Goal: Information Seeking & Learning: Check status

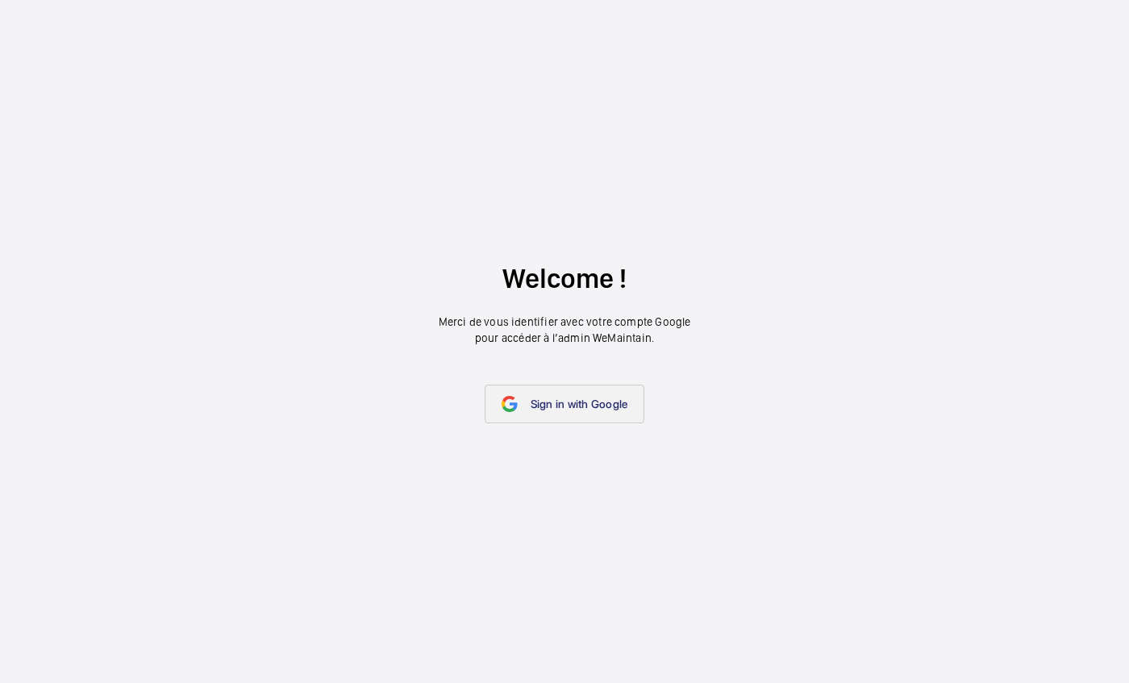
click at [516, 415] on link "Sign in with Google" at bounding box center [564, 404] width 160 height 39
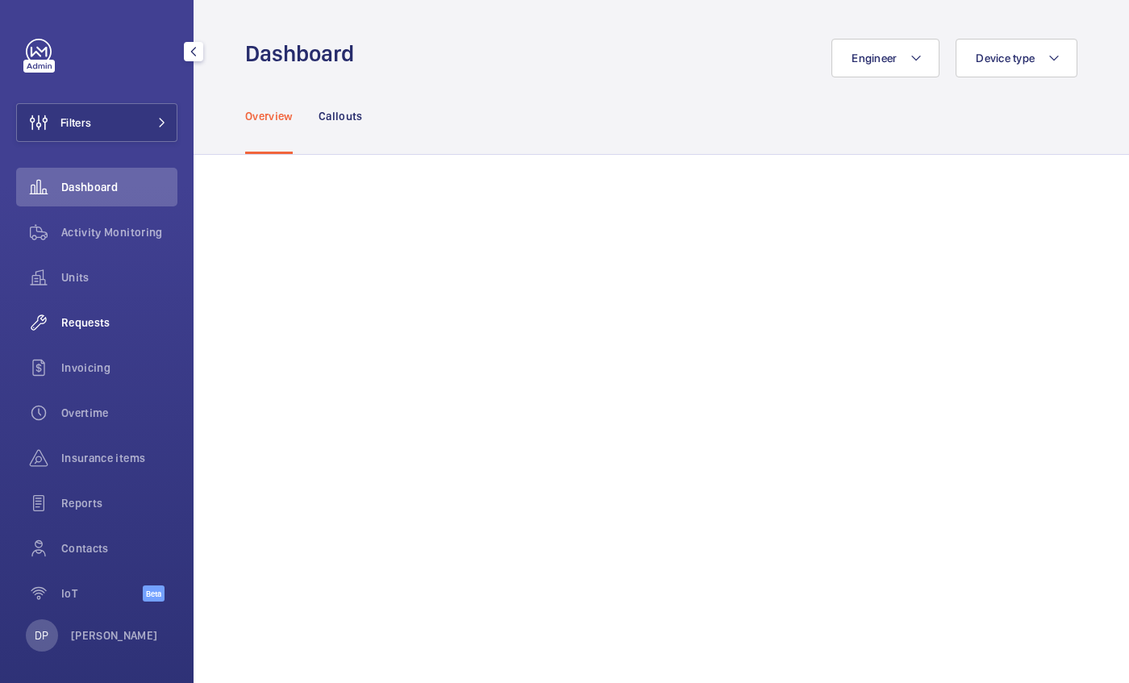
click at [89, 320] on span "Requests" at bounding box center [119, 322] width 116 height 16
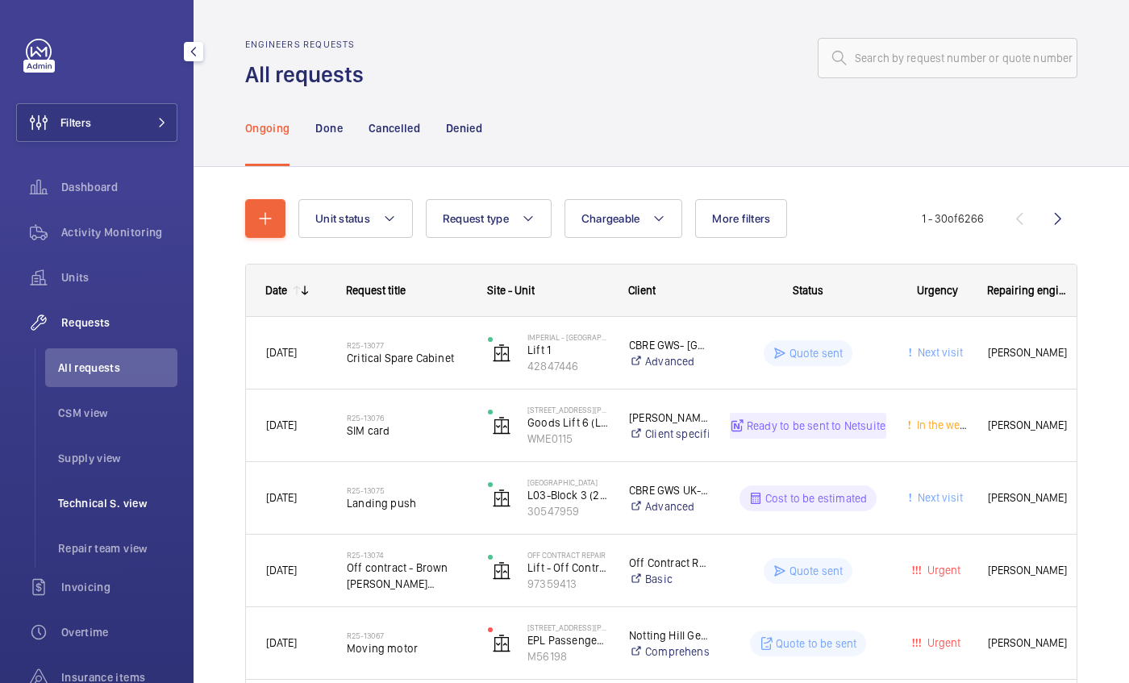
click at [109, 504] on span "Technical S. view" at bounding box center [117, 503] width 119 height 16
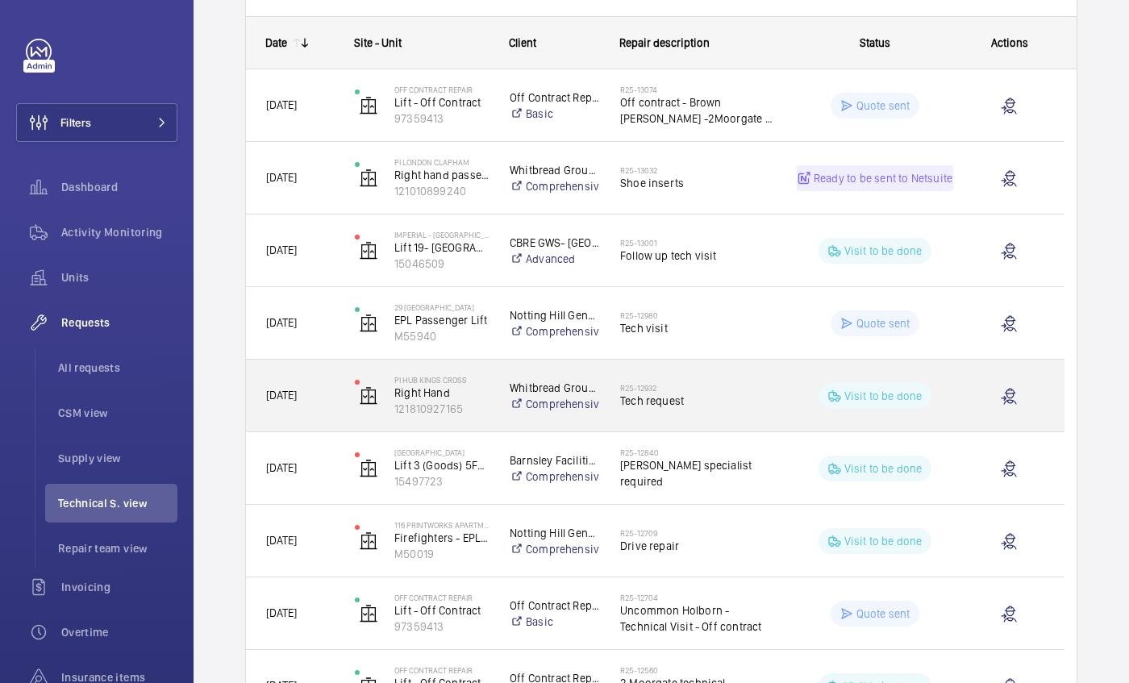
scroll to position [247, 0]
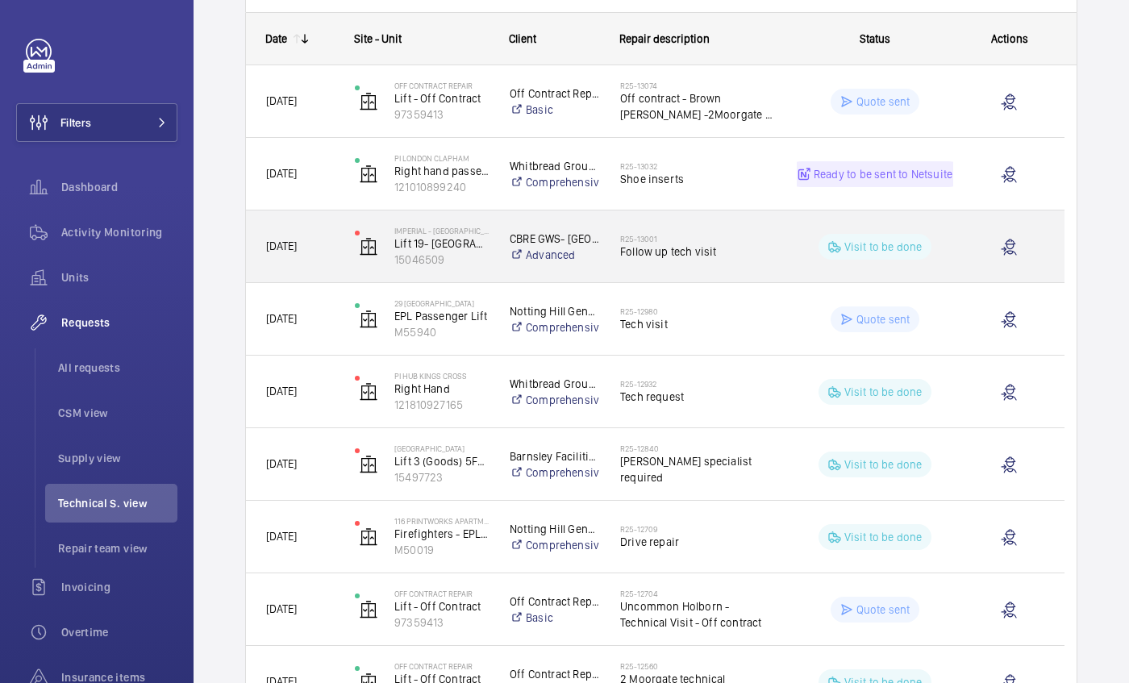
click at [709, 237] on h2 "R25-13001" at bounding box center [698, 239] width 156 height 10
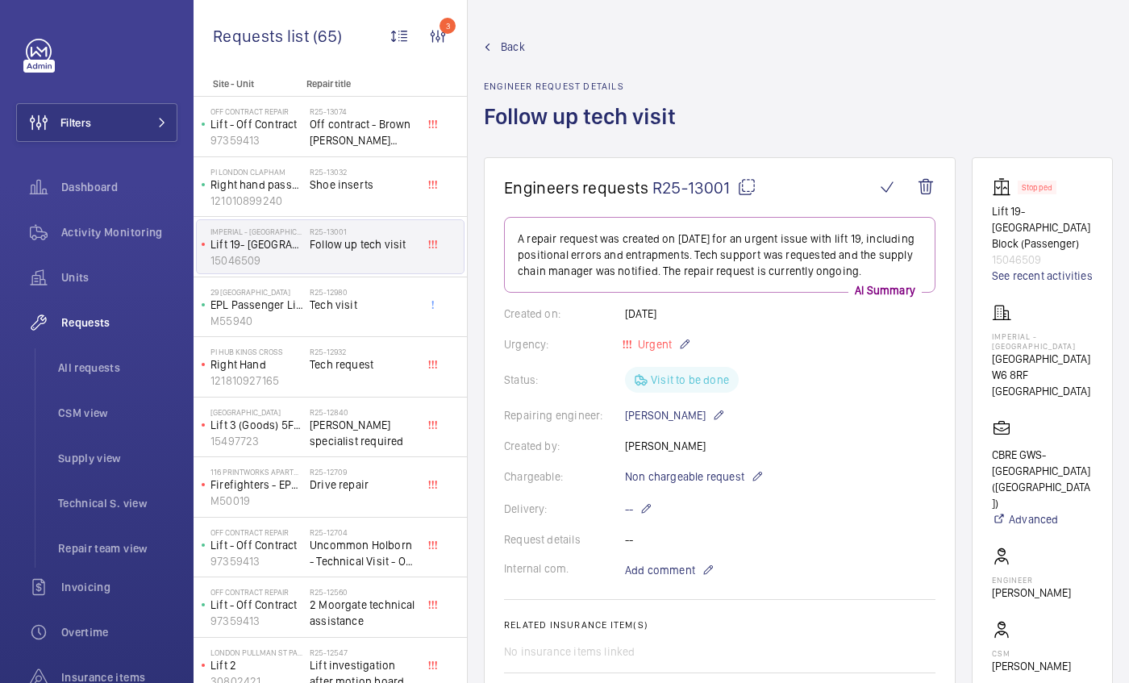
click at [497, 49] on link "Back" at bounding box center [585, 47] width 202 height 16
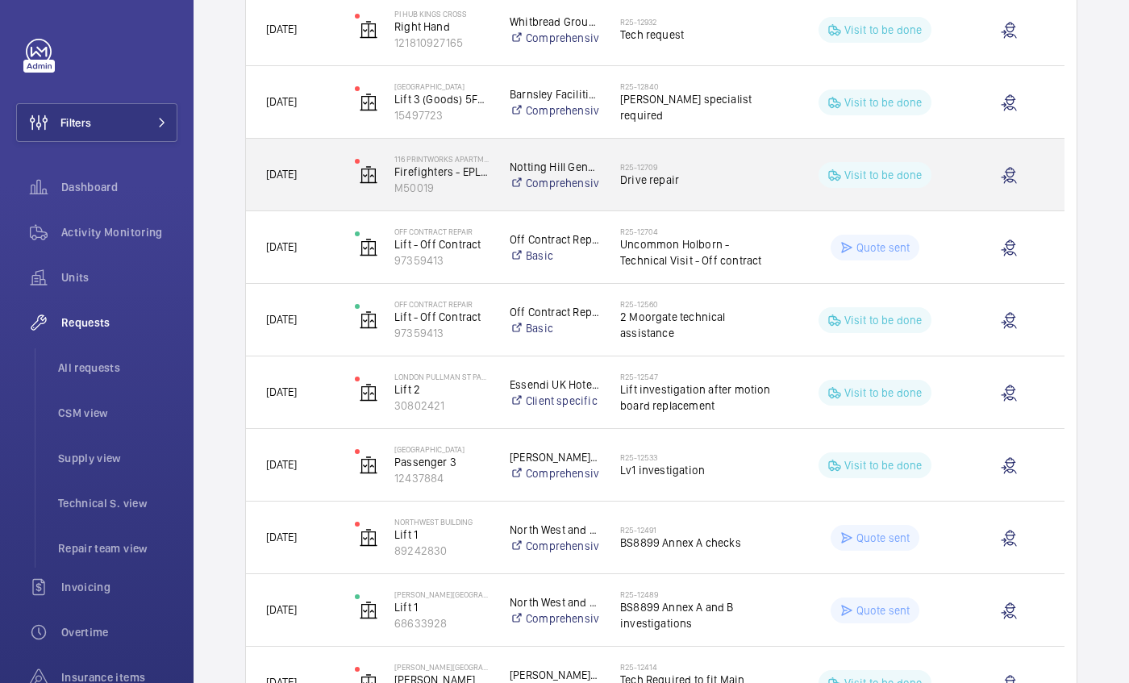
scroll to position [610, 0]
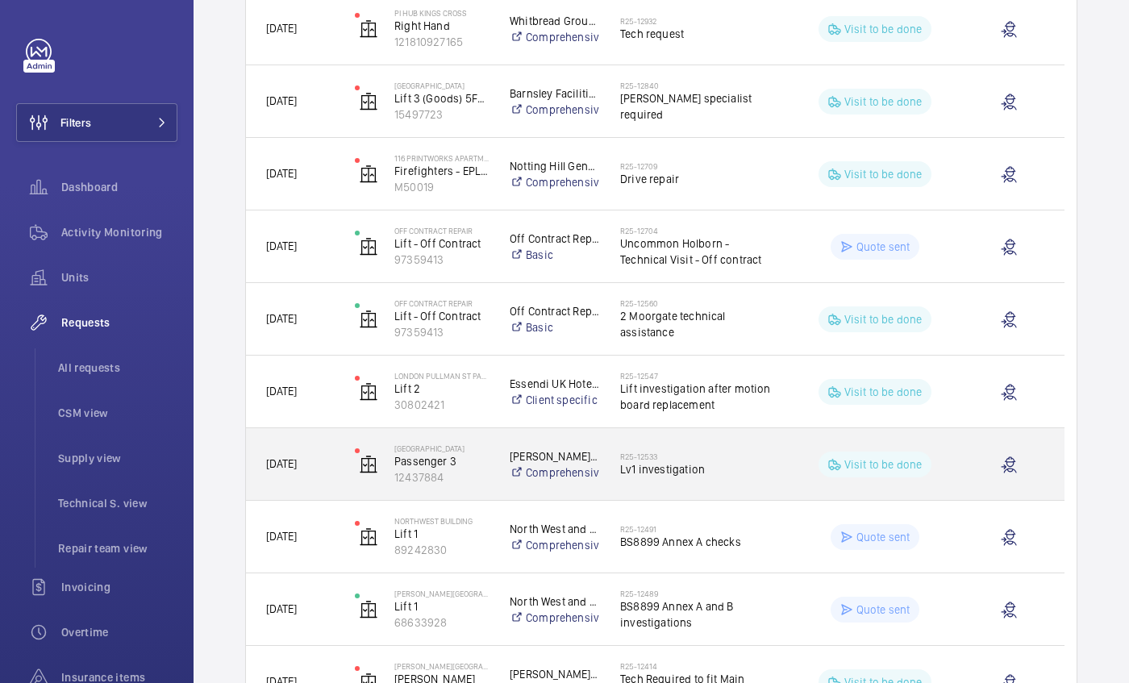
click at [673, 476] on span "Lv1 investigation" at bounding box center [698, 469] width 156 height 16
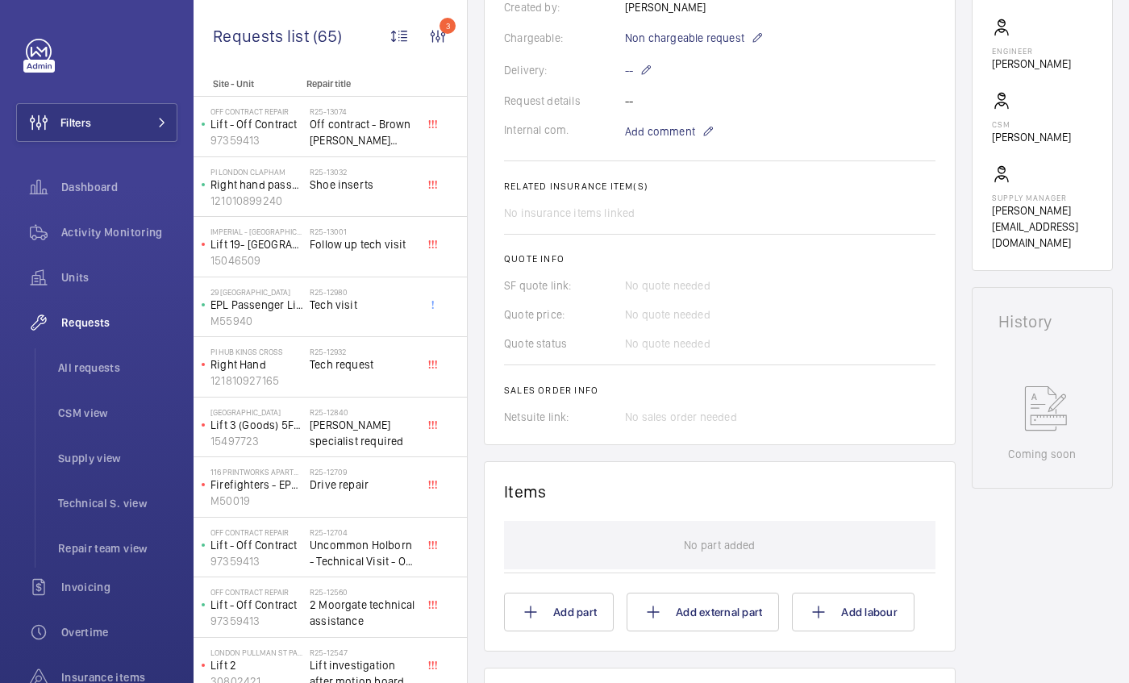
scroll to position [454, 0]
click at [650, 133] on span "Add comment" at bounding box center [660, 132] width 70 height 16
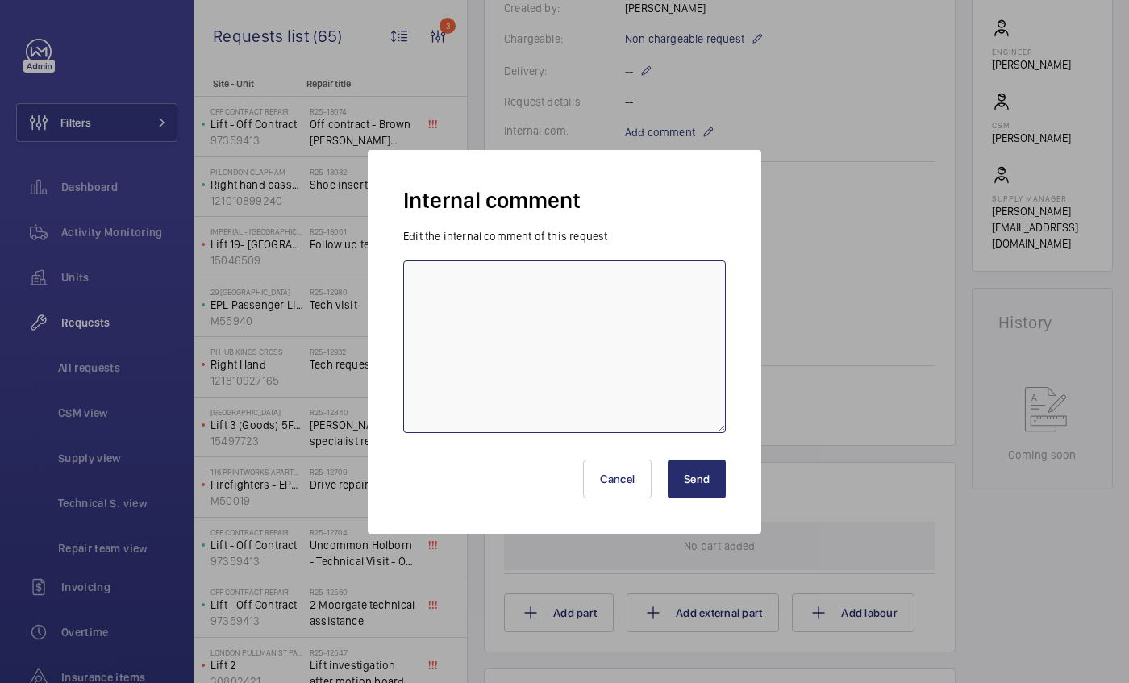
click at [513, 323] on textarea at bounding box center [564, 346] width 322 height 173
type textarea "wm action - 25/9 Sam Hares ordered up phase failure"
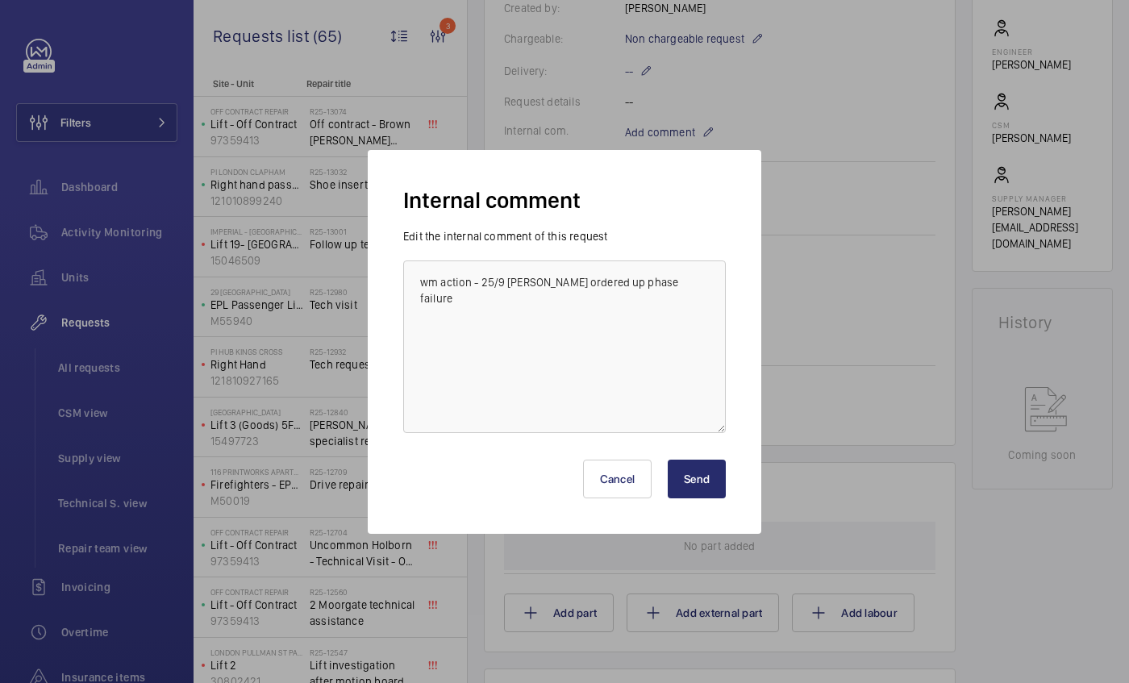
click at [696, 484] on button "Send" at bounding box center [696, 478] width 58 height 39
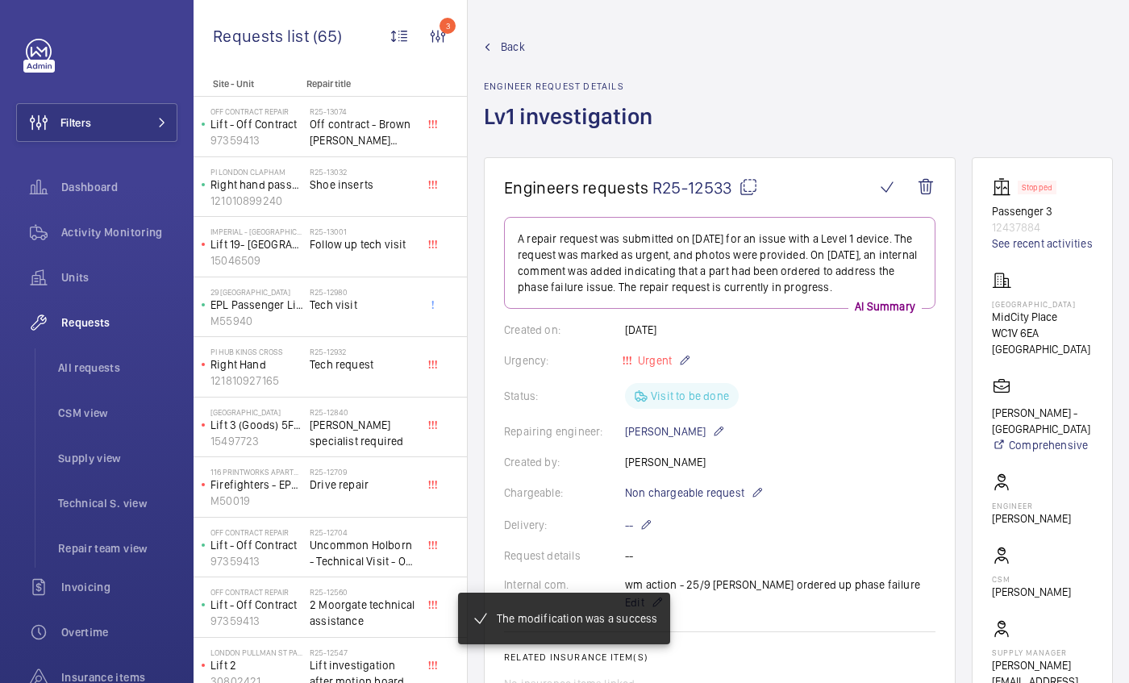
click at [502, 56] on div "Back Engineer request details Lv1 investigation" at bounding box center [573, 98] width 178 height 118
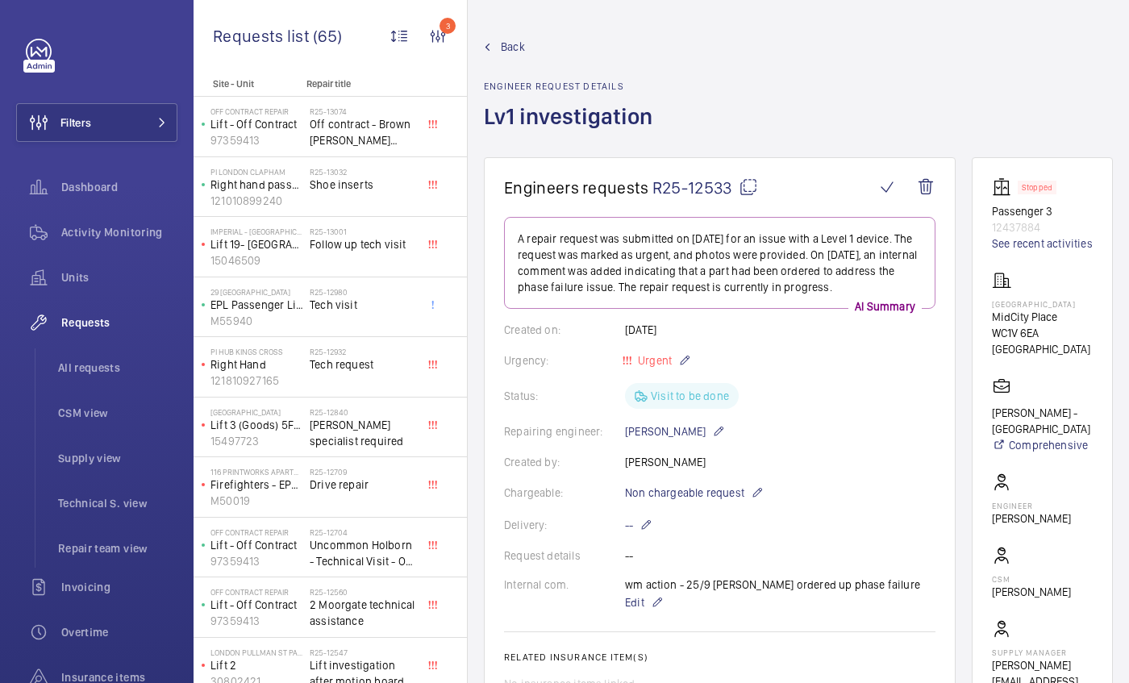
click at [502, 48] on span "Back" at bounding box center [513, 47] width 24 height 16
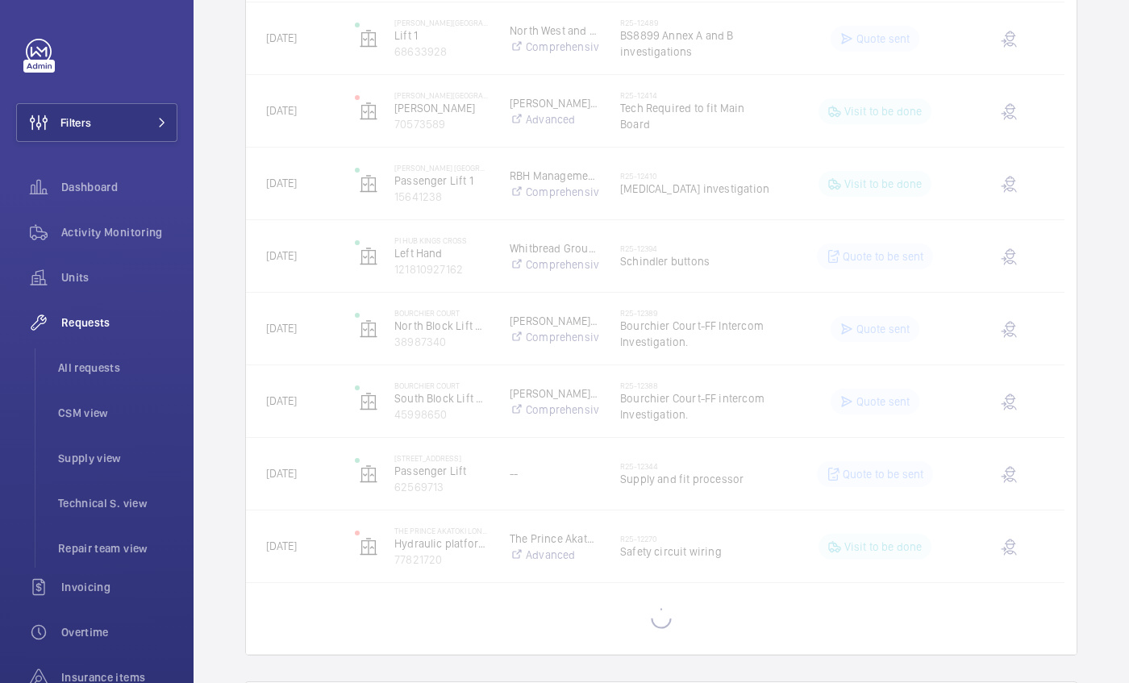
scroll to position [1182, 0]
drag, startPoint x: 692, startPoint y: 517, endPoint x: 555, endPoint y: 565, distance: 144.6
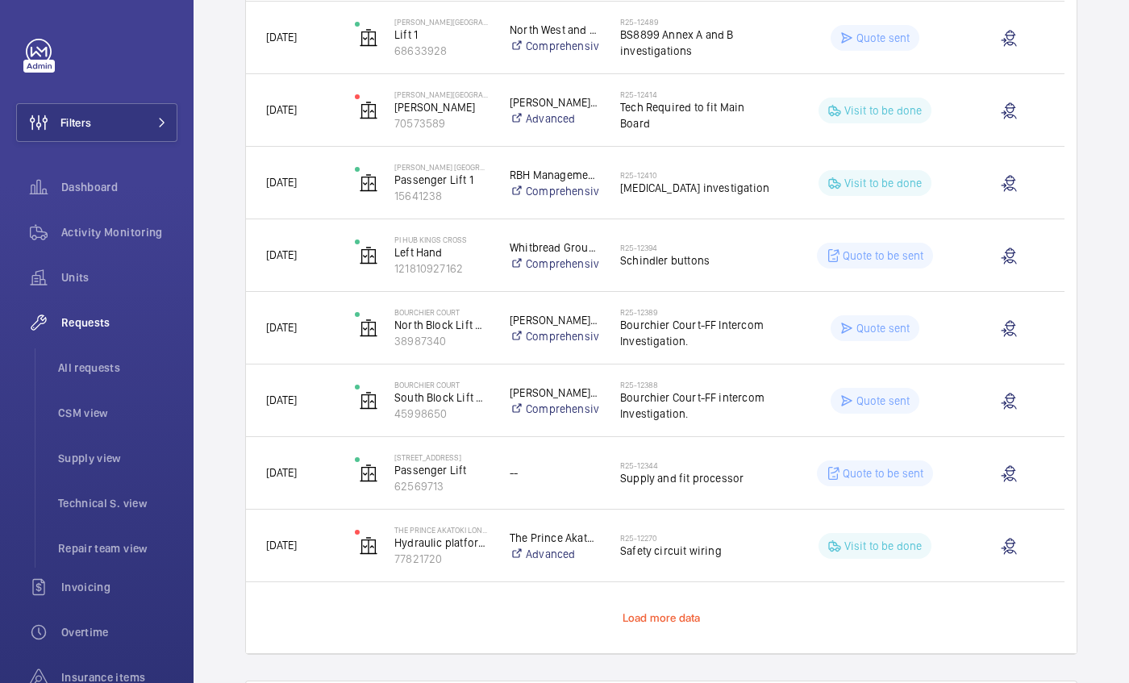
click at [636, 622] on span "Load more data" at bounding box center [661, 617] width 78 height 13
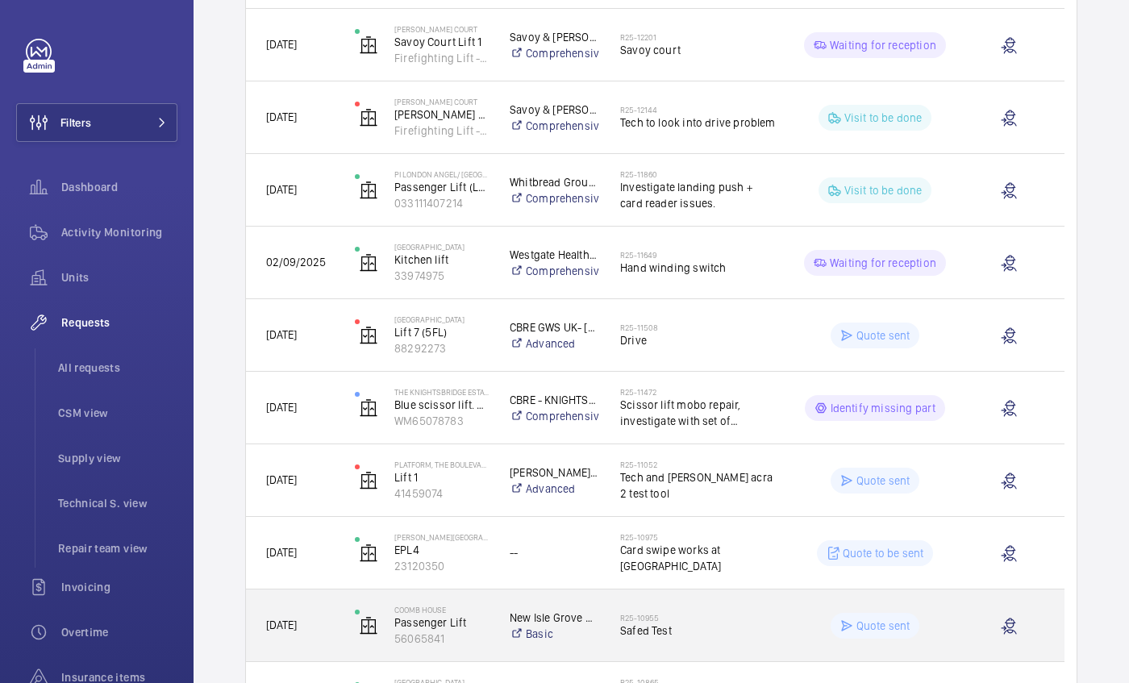
scroll to position [1756, 0]
drag, startPoint x: 636, startPoint y: 622, endPoint x: 224, endPoint y: 538, distance: 420.5
click at [224, 538] on wm-front-repair-requests-technical-view "Engineers requests Technical Support New engineer request Unit status Chargeabl…" at bounding box center [660, 174] width 935 height 3860
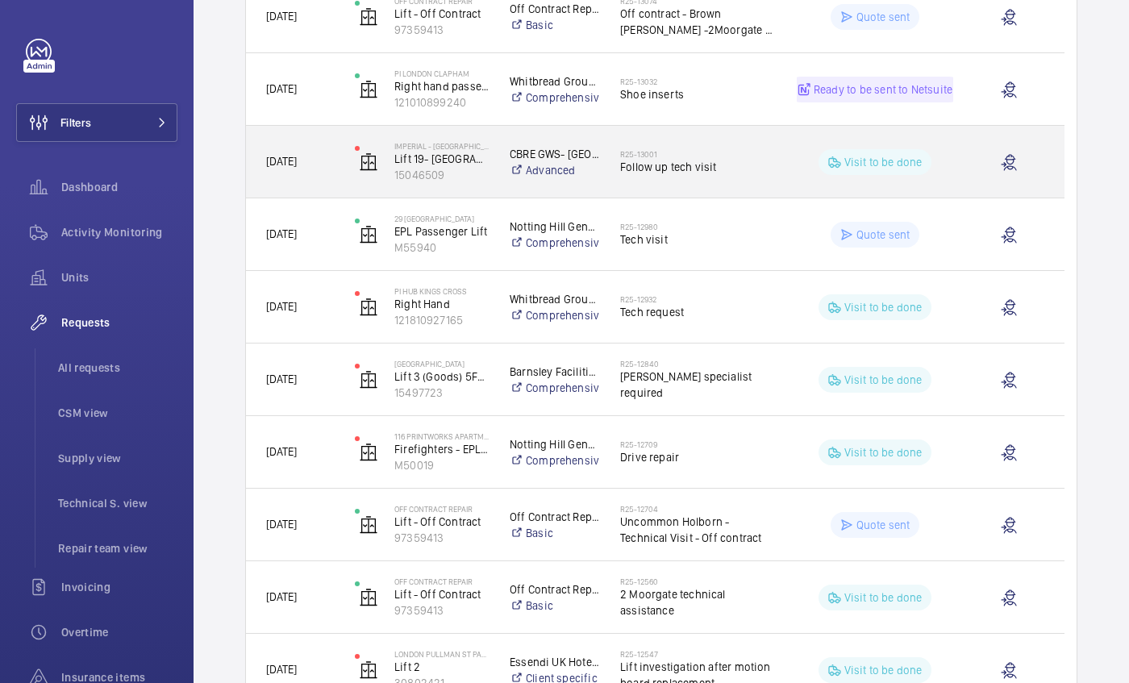
scroll to position [360, 0]
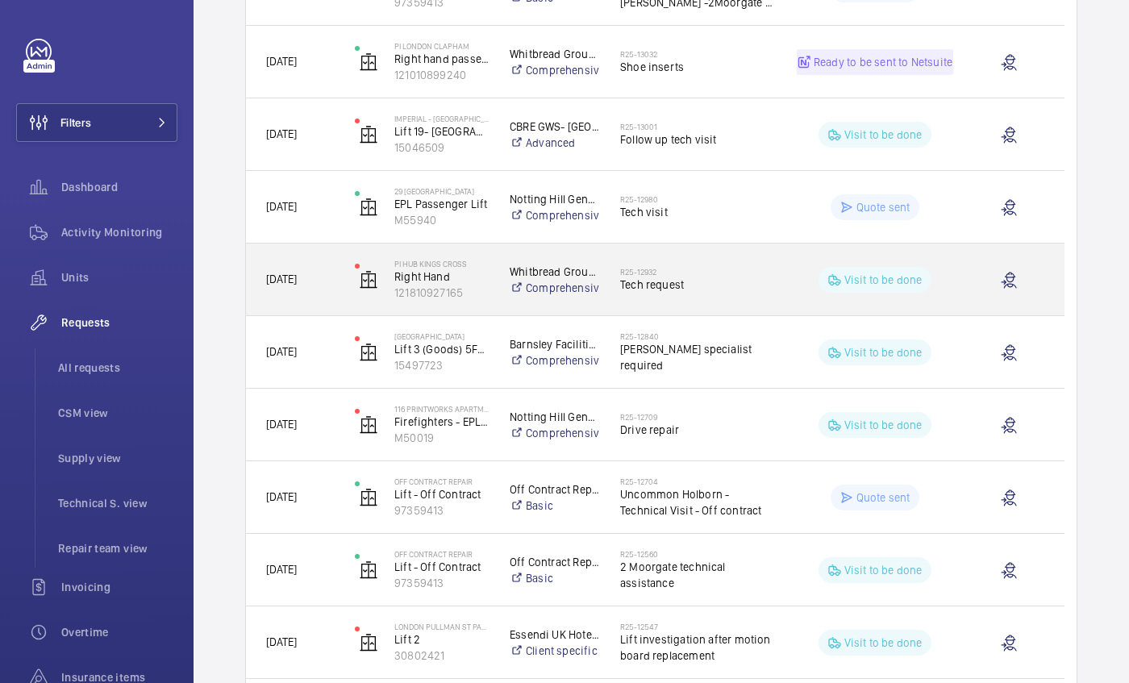
click at [693, 264] on div "R25-12932 Tech request" at bounding box center [698, 279] width 156 height 47
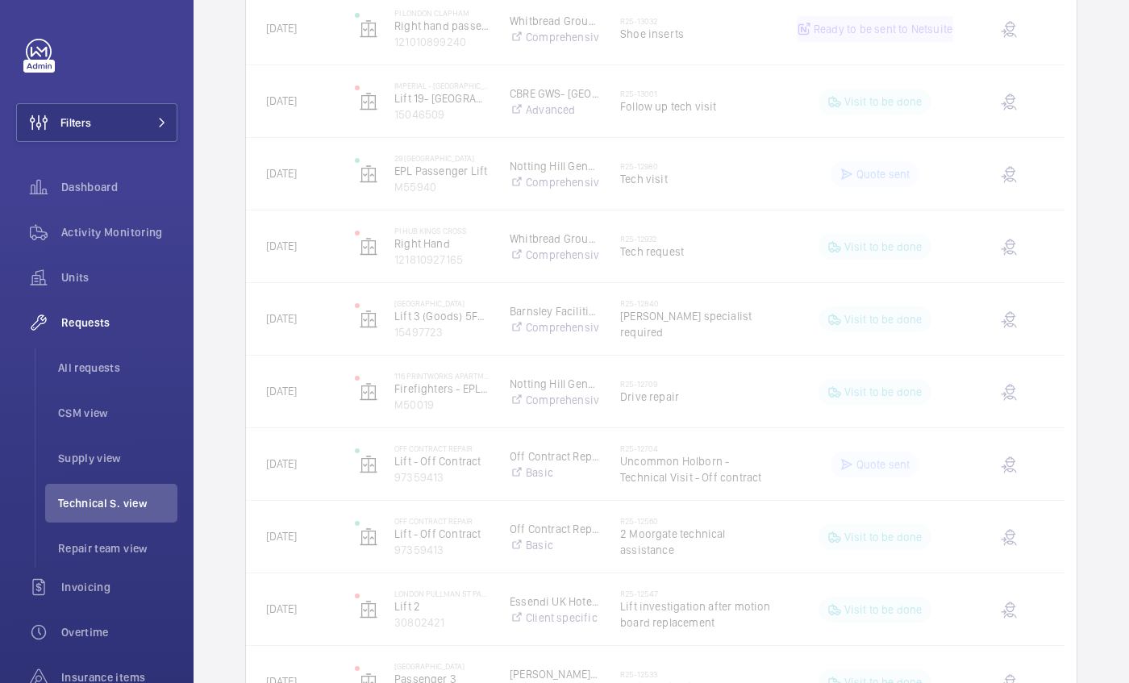
scroll to position [393, 0]
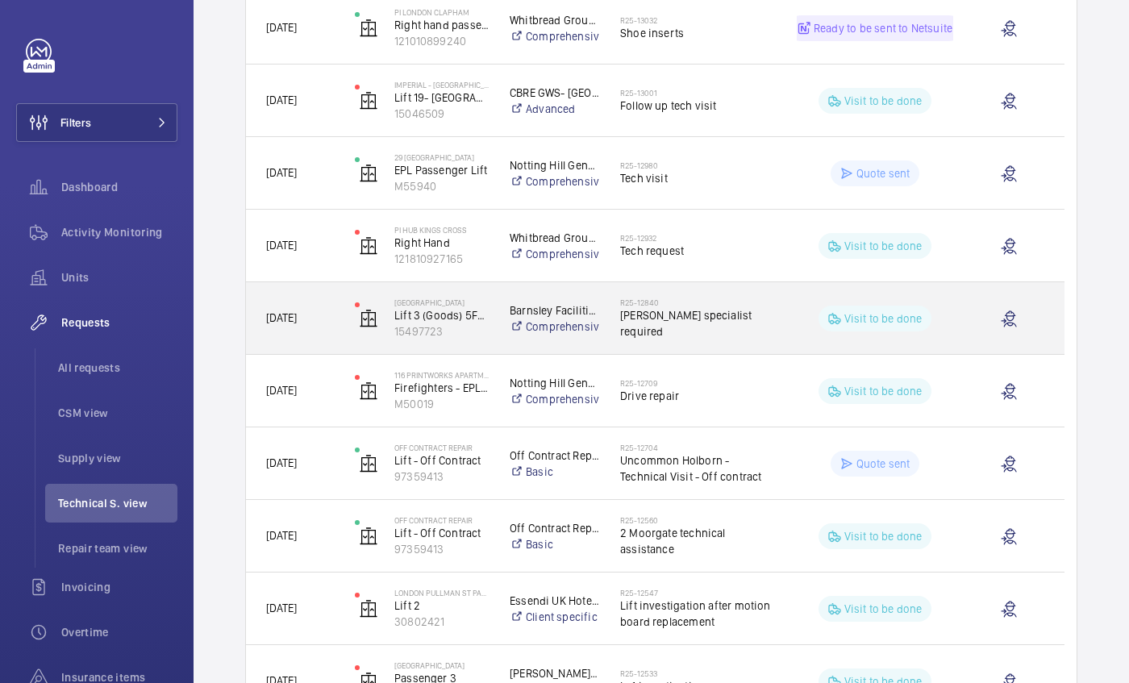
click at [735, 293] on div "R25-12840 Schindler specialist required" at bounding box center [688, 318] width 175 height 73
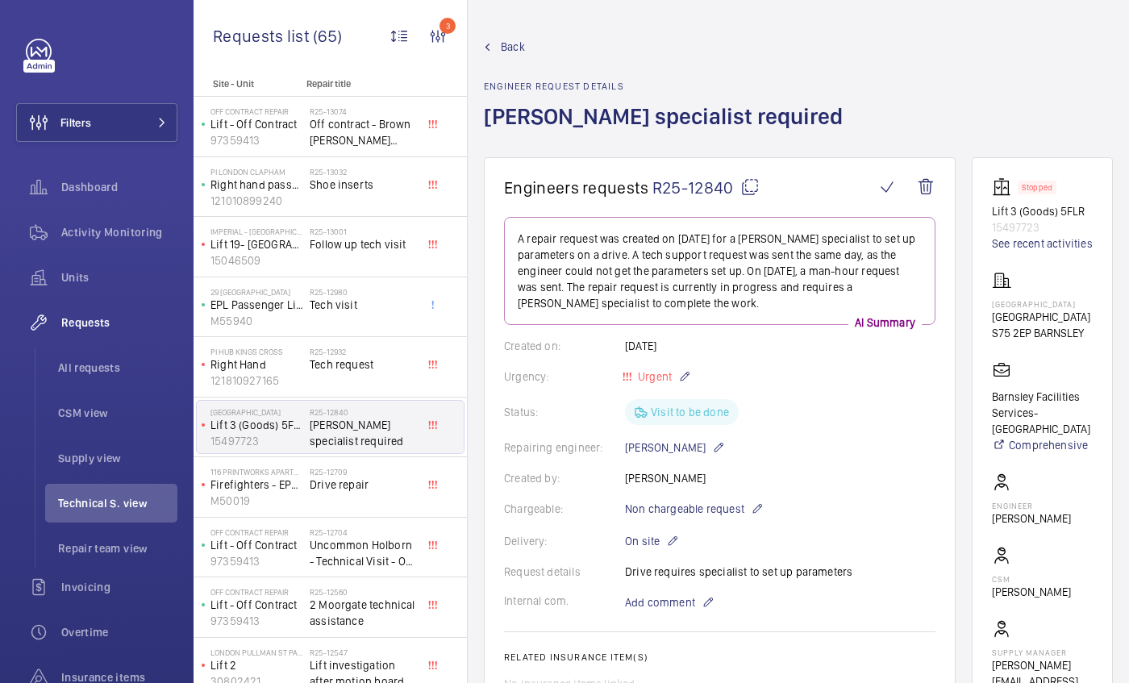
click at [735, 293] on p "A repair request was created on 2025-09-25 for a Schindler specialist to set up…" at bounding box center [720, 271] width 404 height 81
